Goal: Transaction & Acquisition: Book appointment/travel/reservation

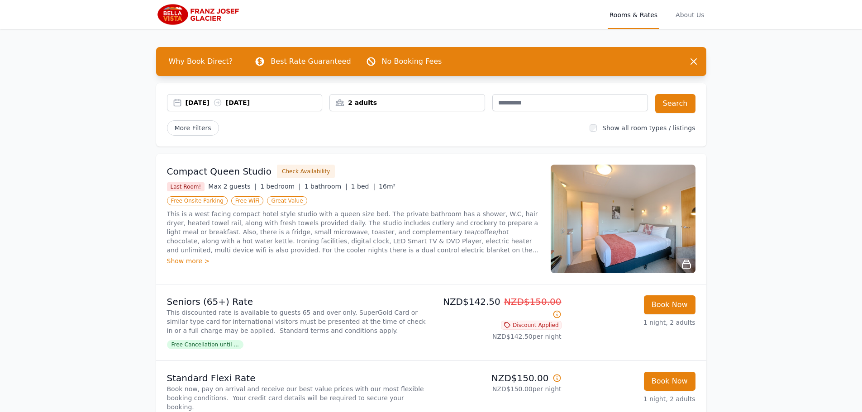
click at [249, 104] on div "[DATE] [DATE]" at bounding box center [253, 102] width 137 height 9
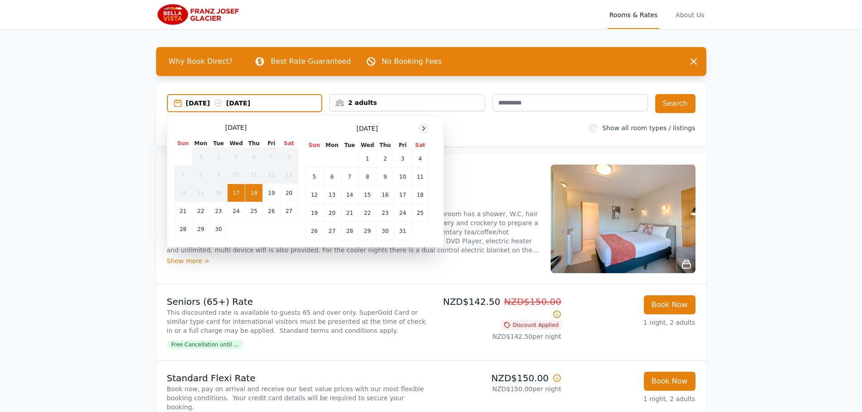
click at [426, 129] on icon at bounding box center [423, 128] width 7 height 7
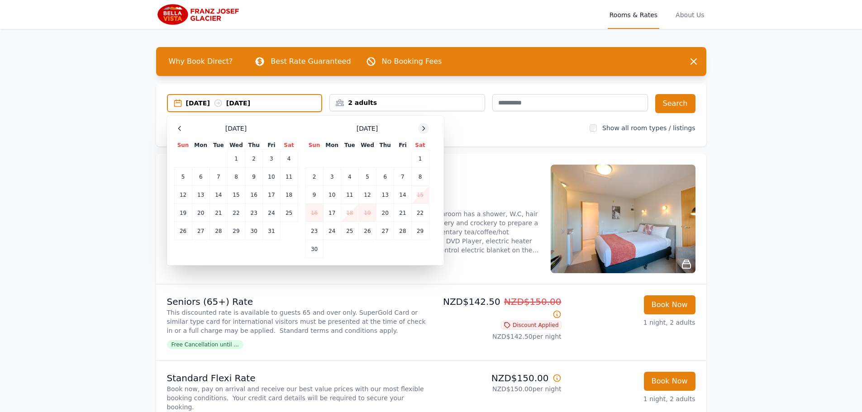
click at [426, 129] on icon at bounding box center [423, 128] width 7 height 7
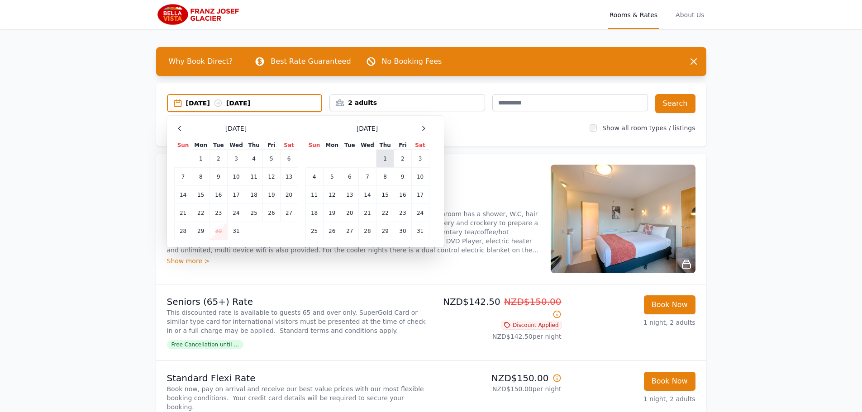
click at [383, 157] on td "1" at bounding box center [385, 159] width 18 height 18
click at [407, 155] on td "2" at bounding box center [402, 159] width 17 height 18
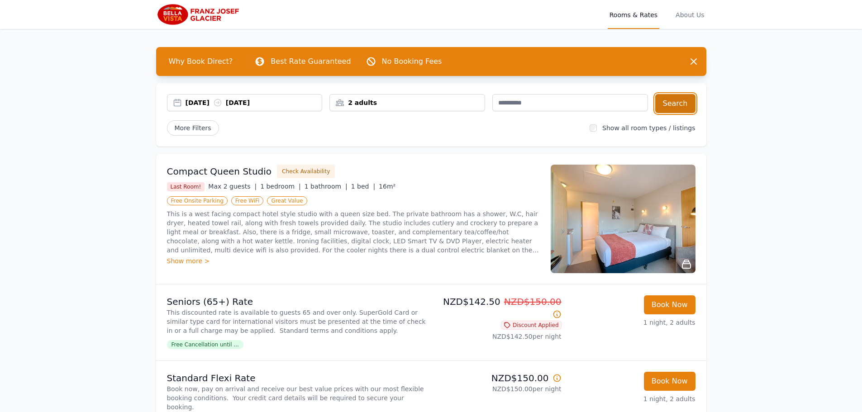
click at [684, 101] on button "Search" at bounding box center [675, 103] width 40 height 19
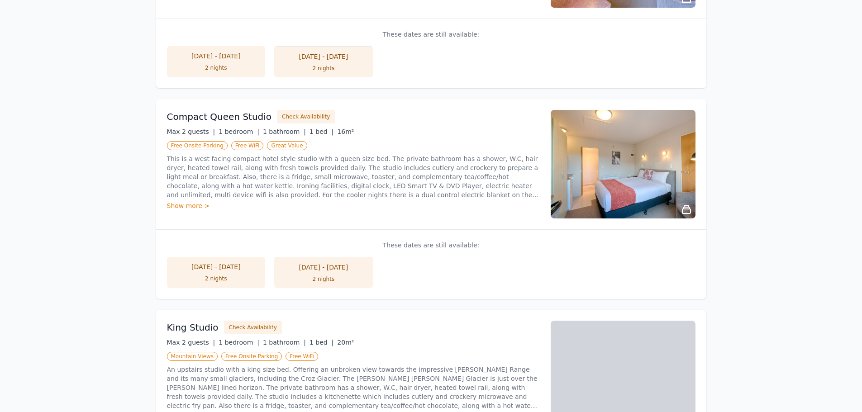
scroll to position [317, 0]
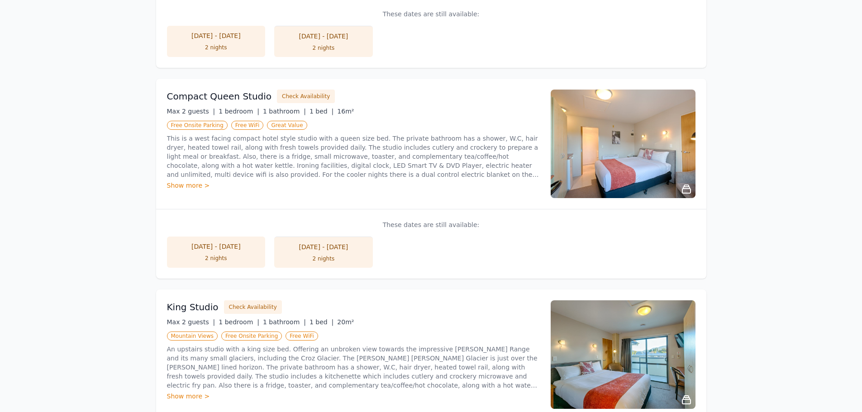
click at [235, 250] on div "[DATE] - [DATE]" at bounding box center [216, 246] width 81 height 9
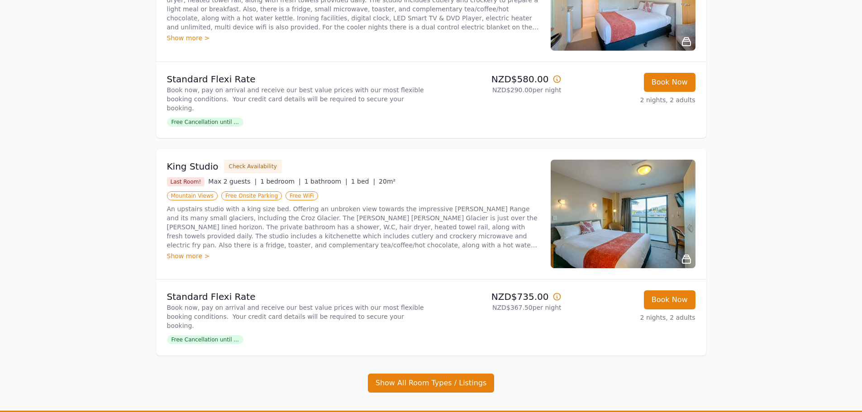
scroll to position [226, 0]
